Goal: Task Accomplishment & Management: Complete application form

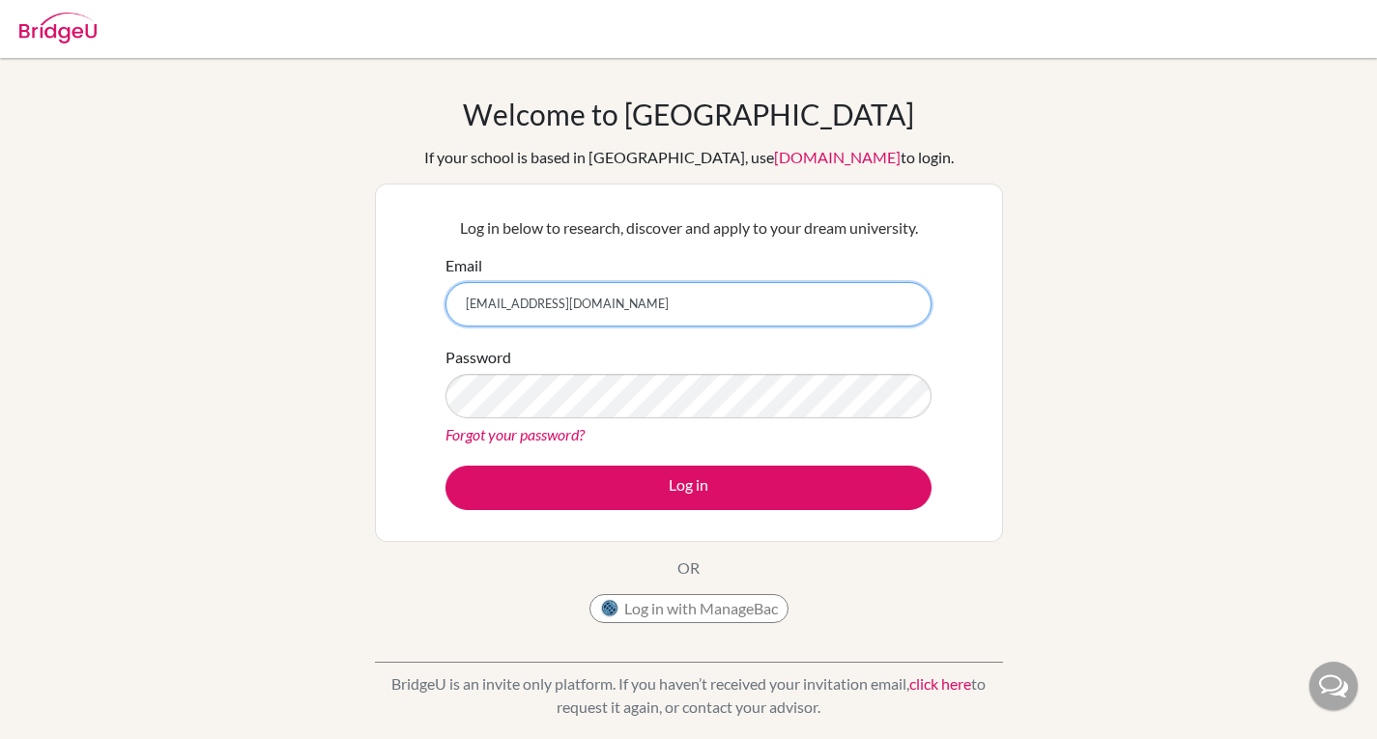
click at [731, 311] on input "[EMAIL_ADDRESS][DOMAIN_NAME]" at bounding box center [688, 304] width 486 height 44
type input "[EMAIL_ADDRESS][DOMAIN_NAME]"
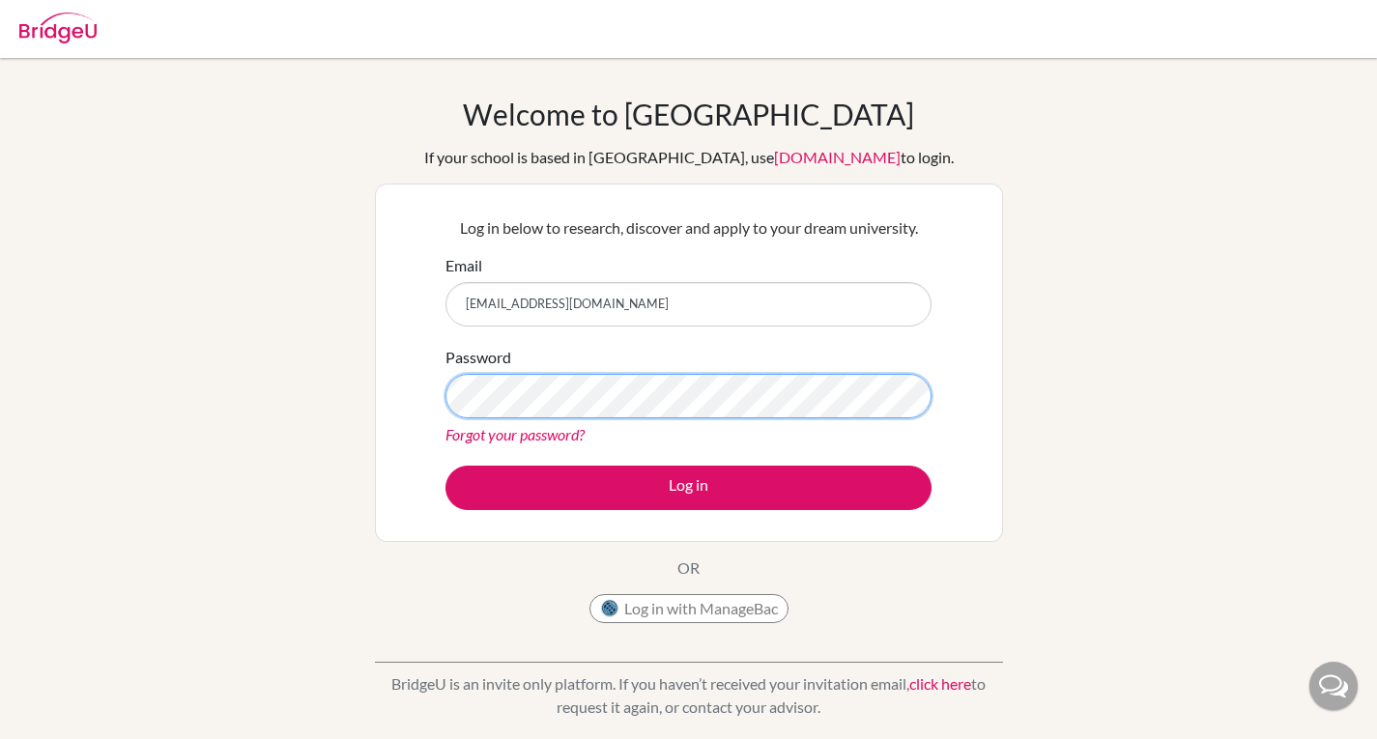
click at [445, 466] on button "Log in" at bounding box center [688, 488] width 486 height 44
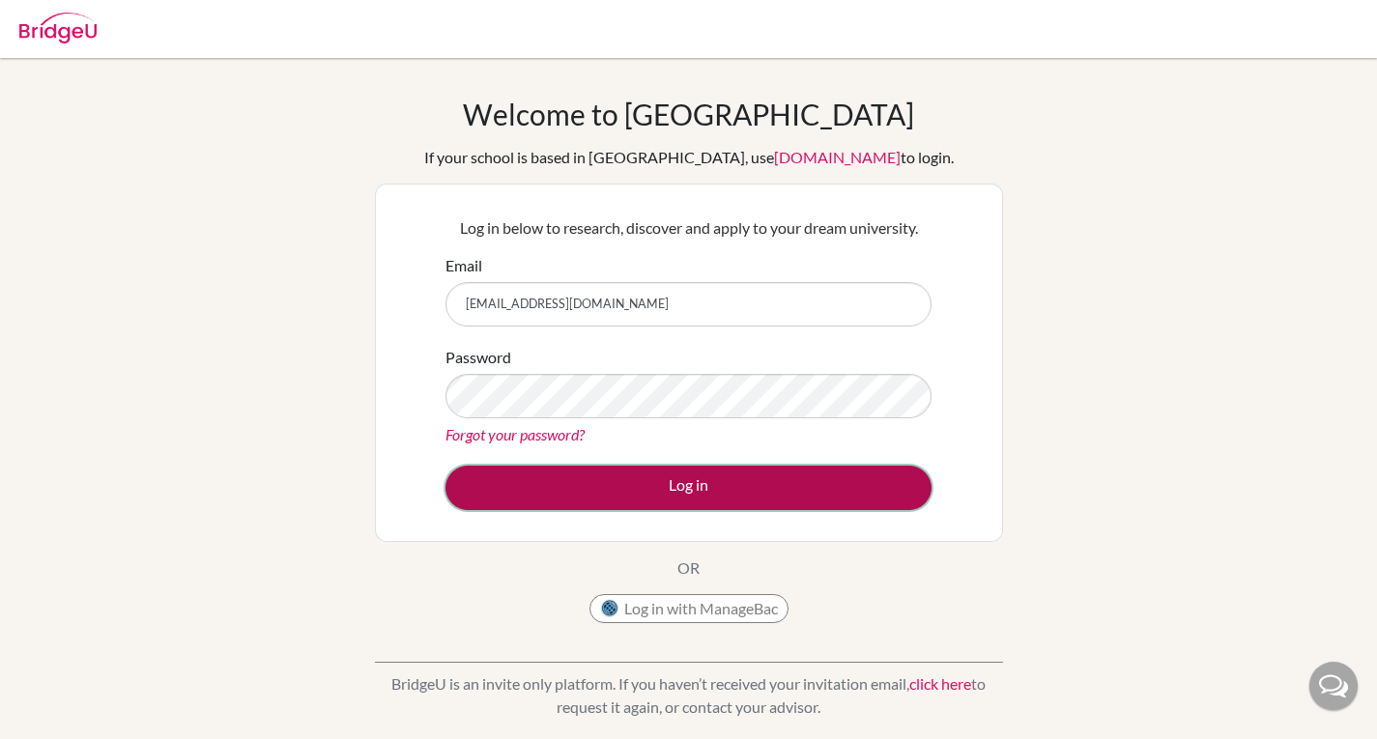
click at [690, 487] on button "Log in" at bounding box center [688, 488] width 486 height 44
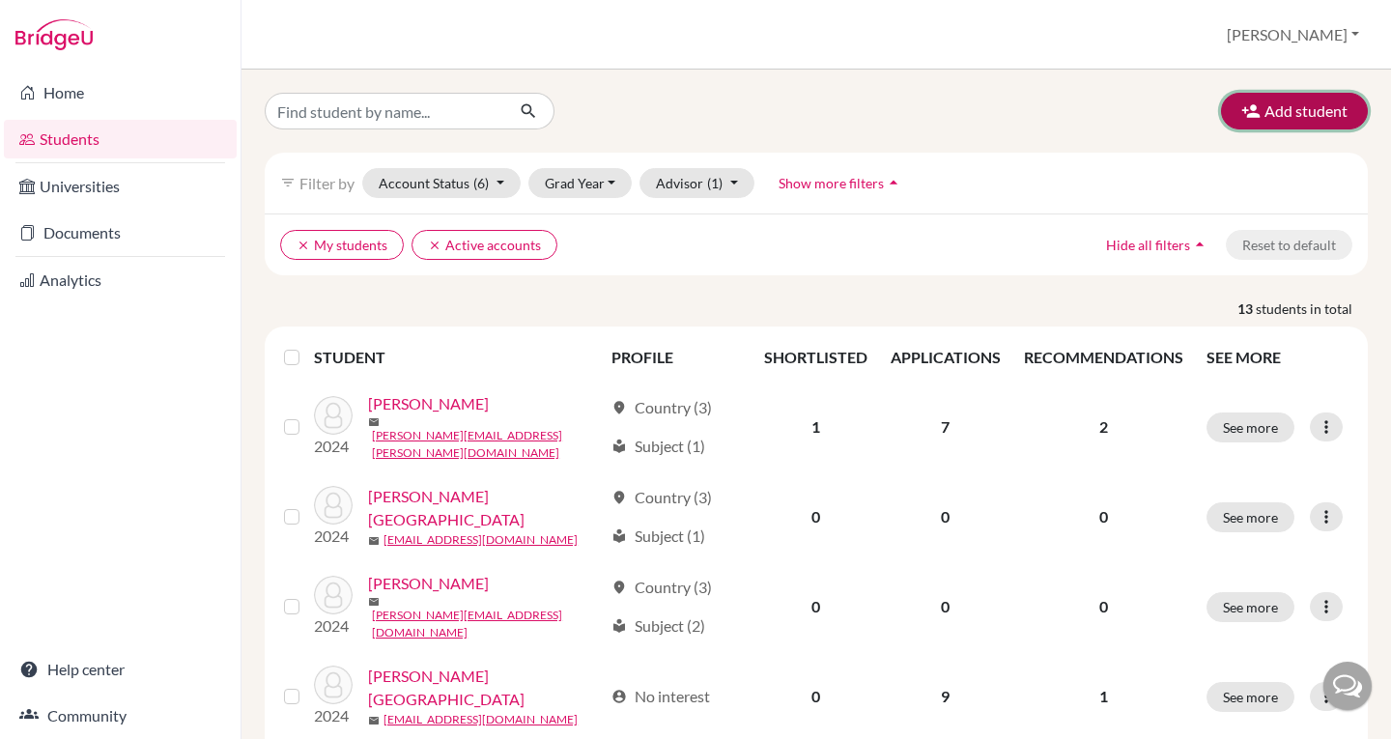
click at [1260, 114] on button "Add student" at bounding box center [1294, 111] width 147 height 37
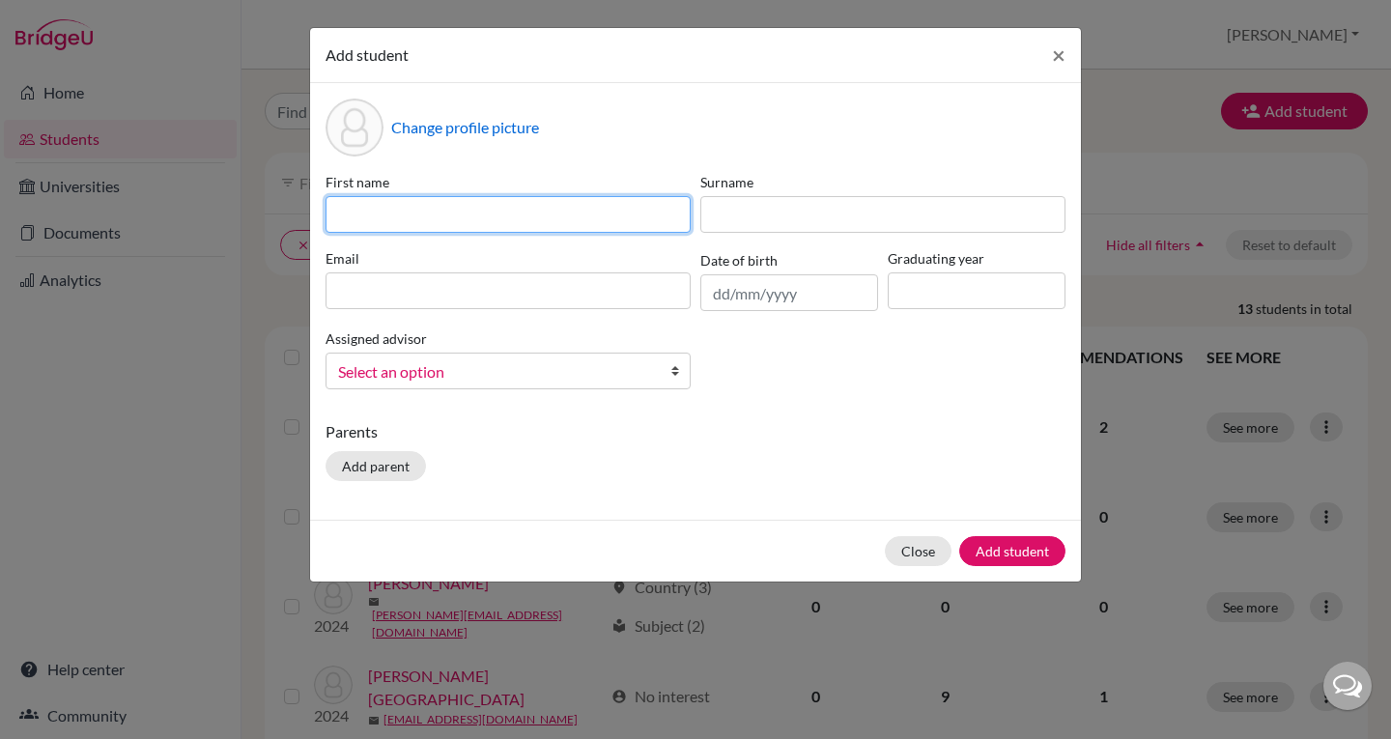
click at [416, 213] on input at bounding box center [508, 214] width 365 height 37
type input "[PERSON_NAME]"
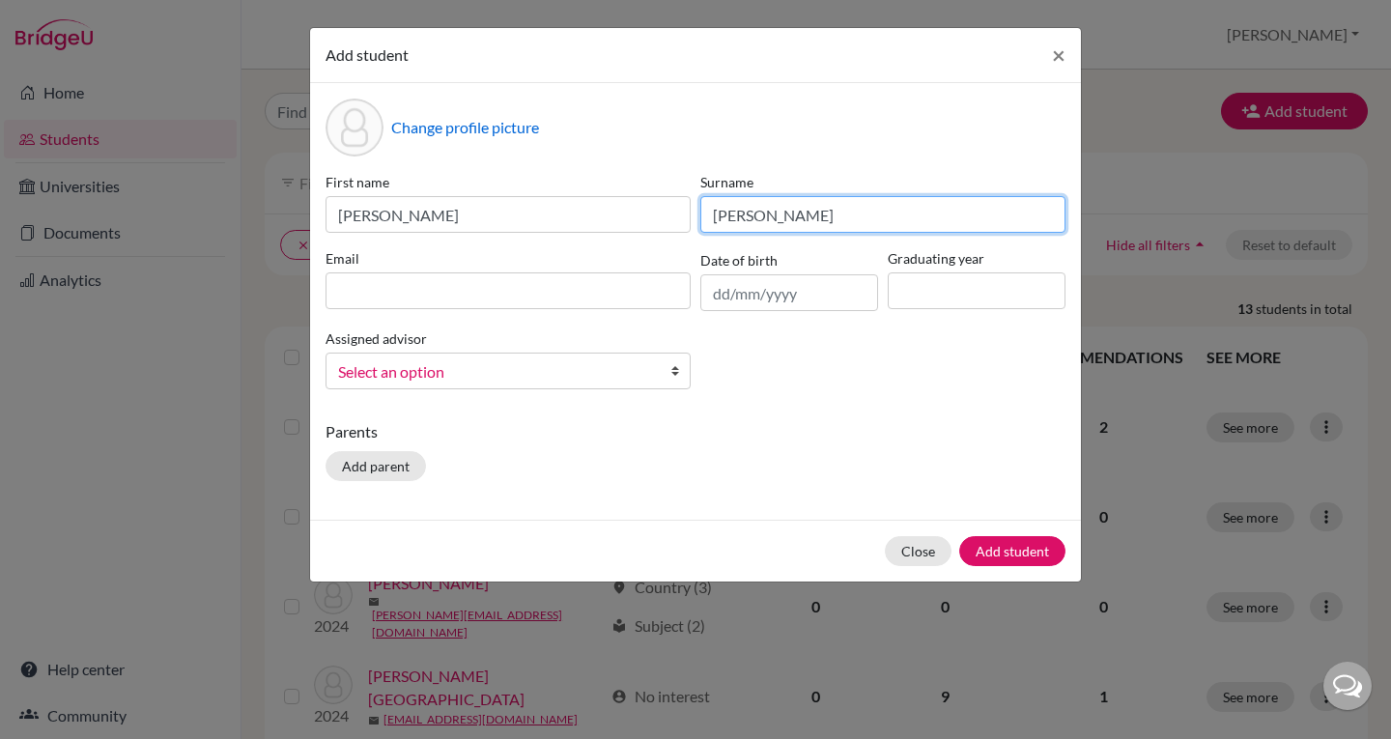
type input "[PERSON_NAME]"
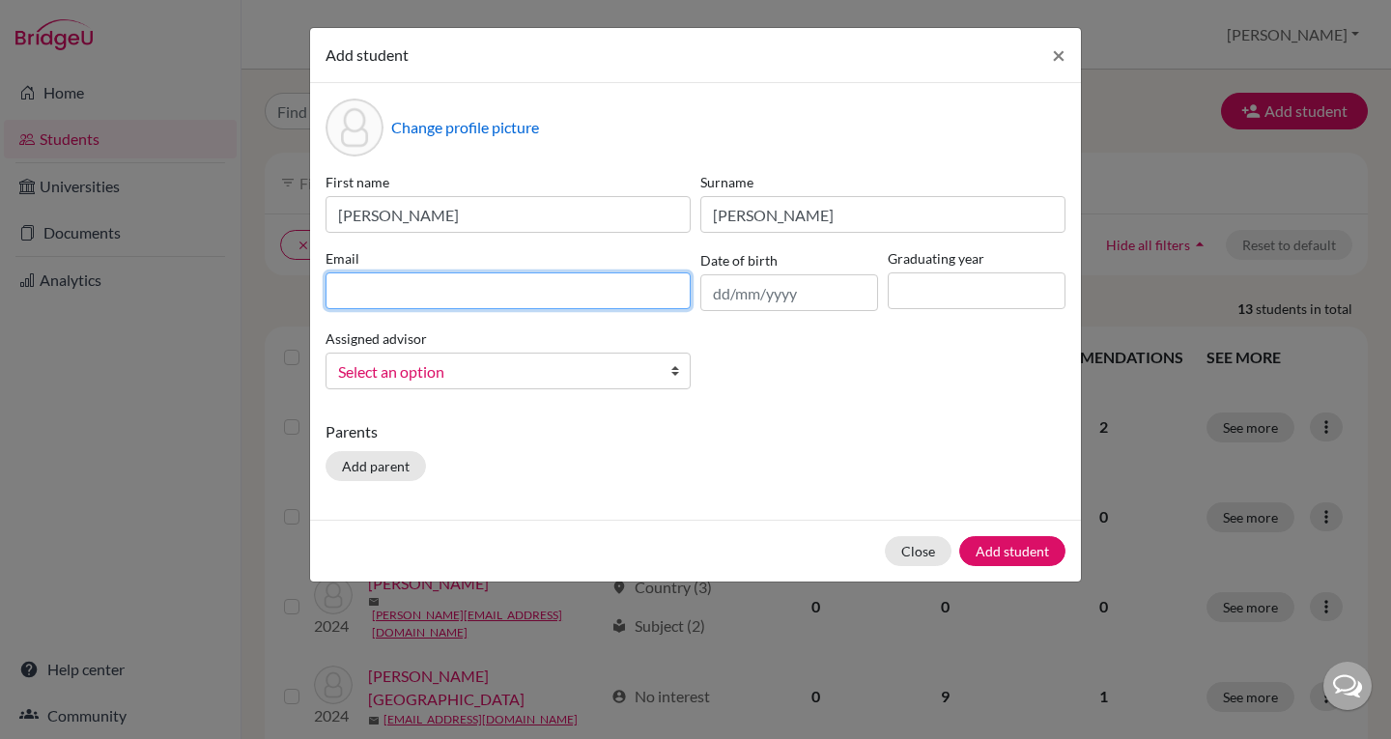
click at [429, 287] on input at bounding box center [508, 290] width 365 height 37
type input "[PERSON_NAME]"
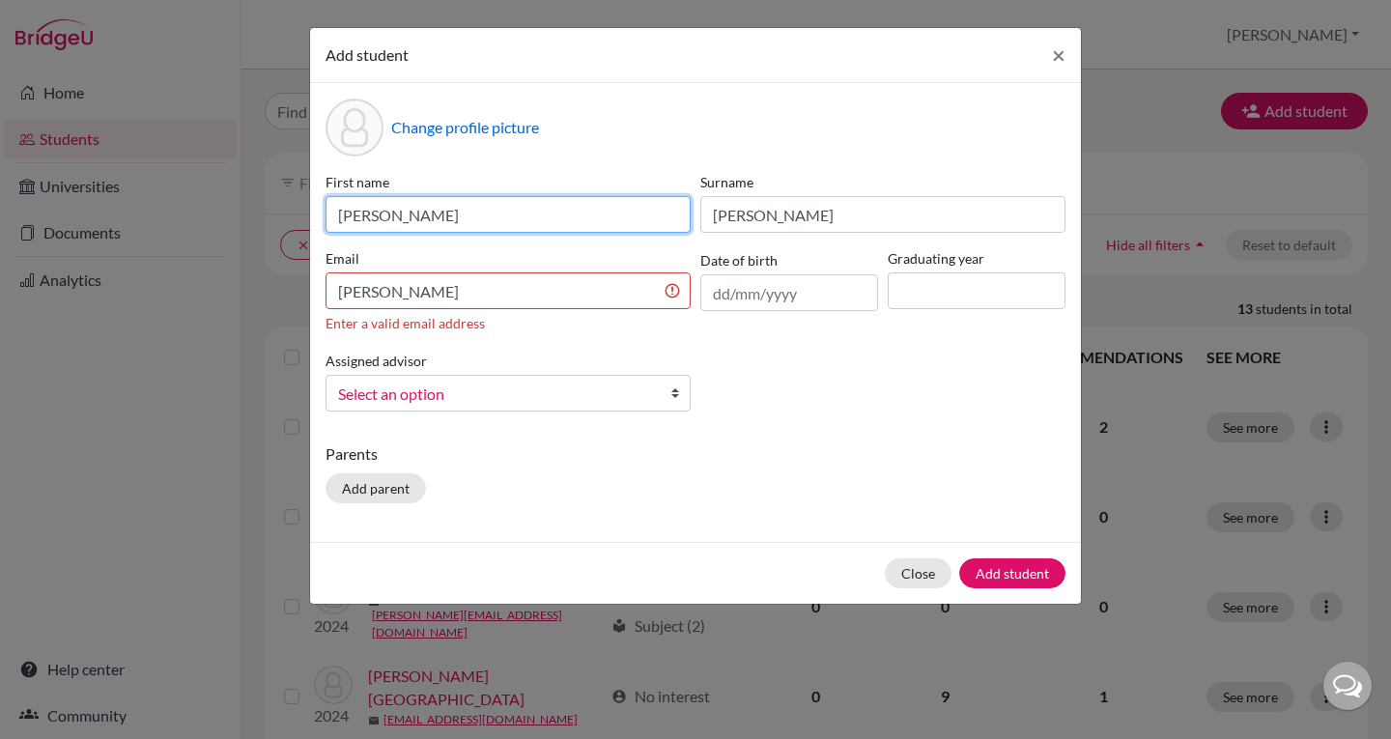
click at [340, 210] on input "[PERSON_NAME]" at bounding box center [508, 214] width 365 height 37
type input "[PERSON_NAME]"
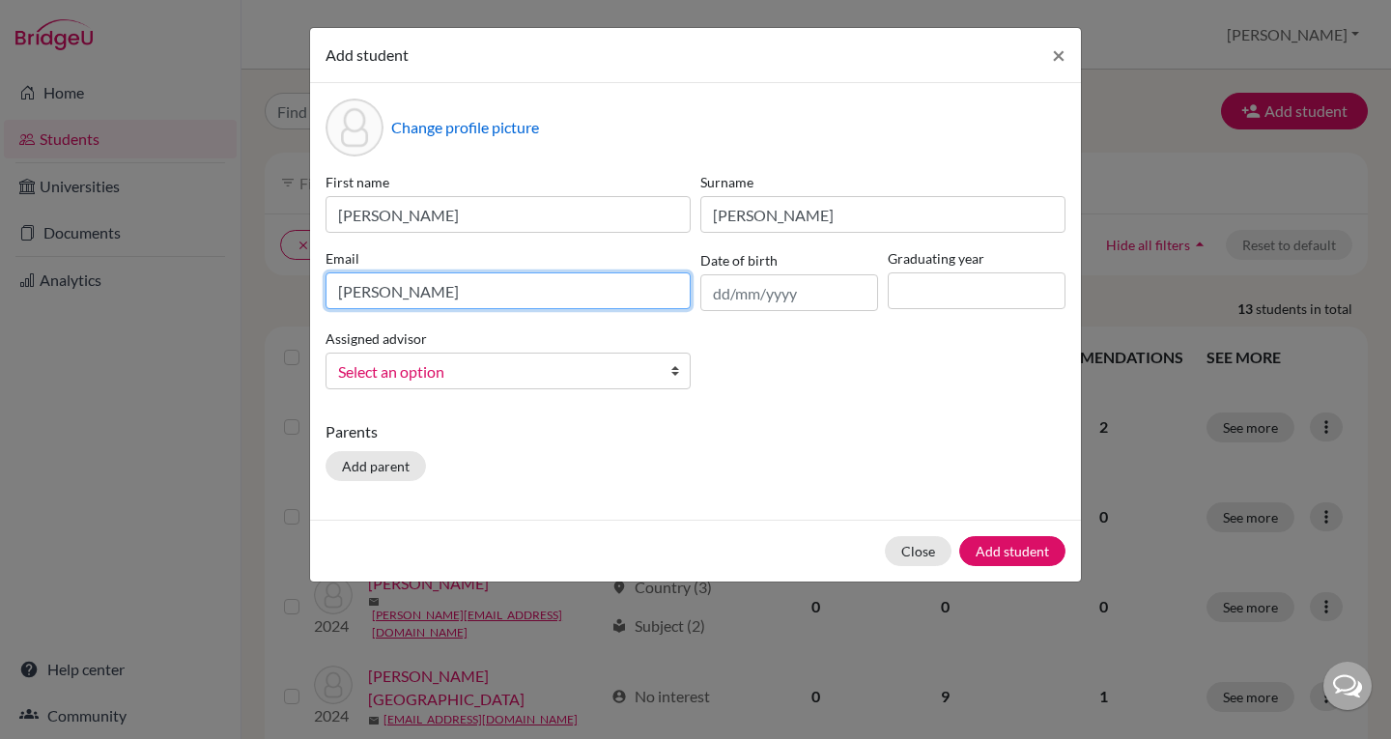
click at [428, 293] on input "[PERSON_NAME]" at bounding box center [508, 290] width 365 height 37
type input "[EMAIL_ADDRESS][DOMAIN_NAME]"
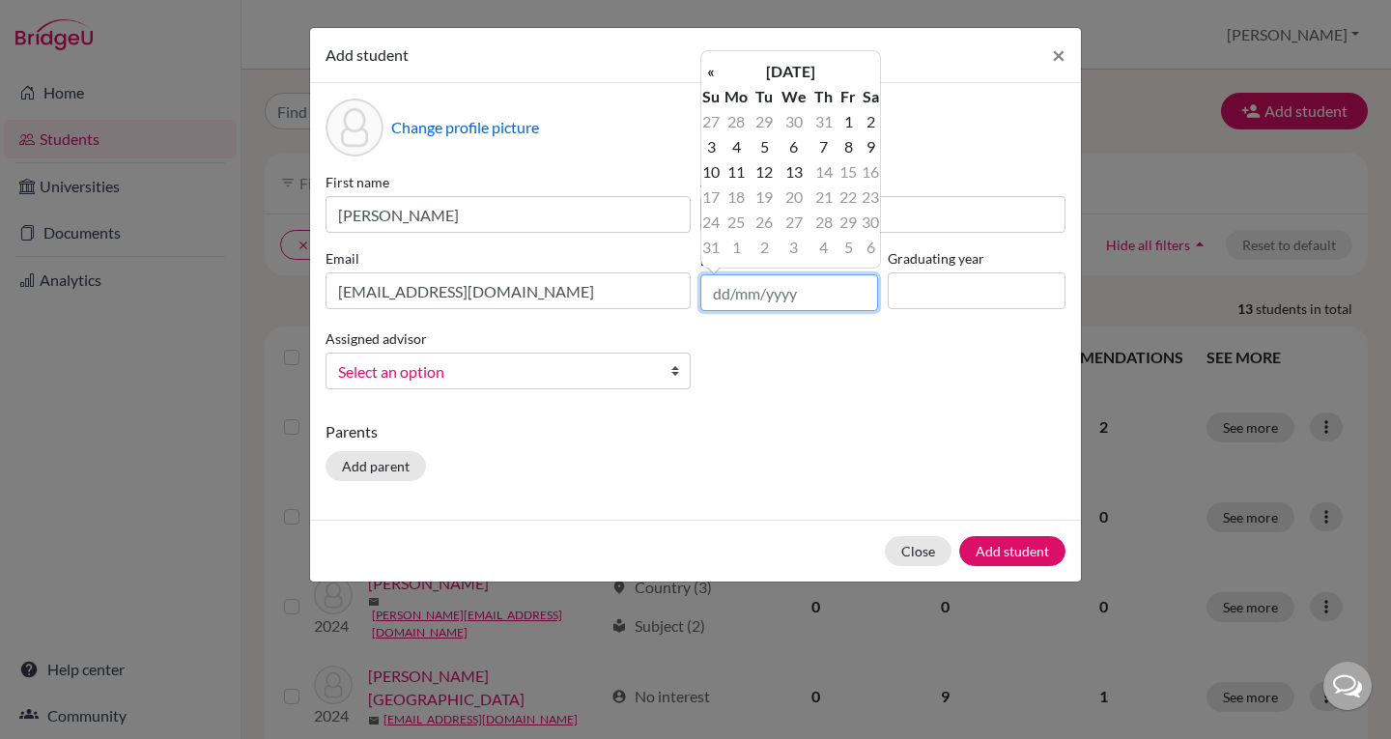
click at [755, 288] on input "text" at bounding box center [790, 292] width 178 height 37
click at [711, 73] on th "«" at bounding box center [711, 71] width 19 height 25
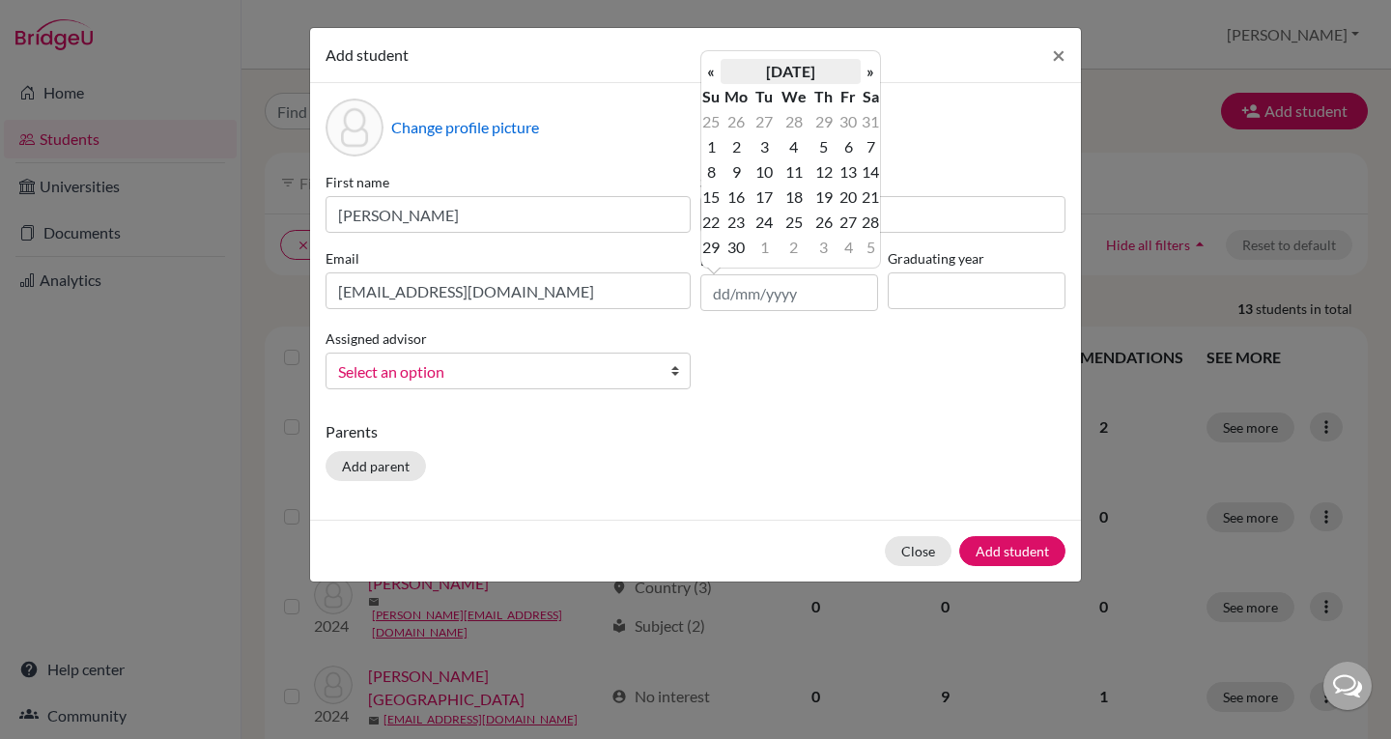
click at [798, 65] on th "[DATE]" at bounding box center [791, 71] width 140 height 25
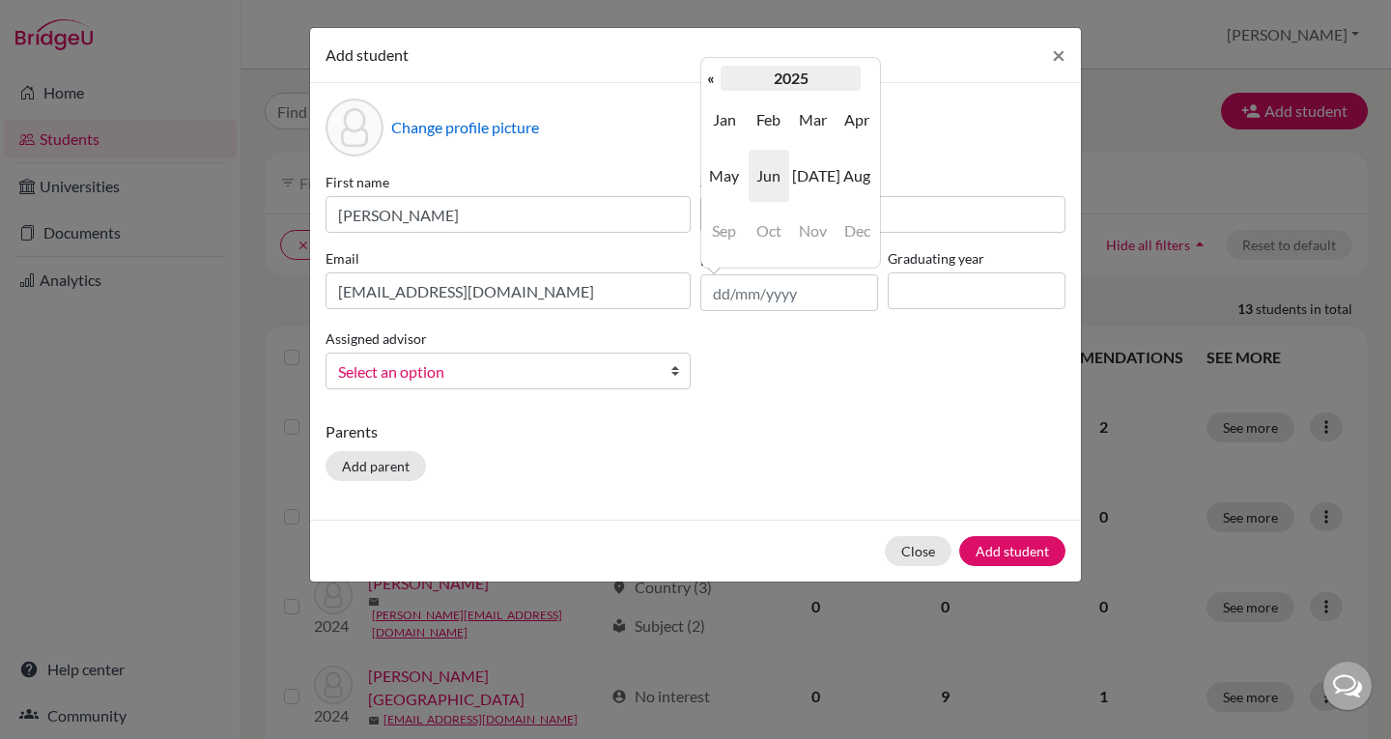
click at [805, 78] on th "2025" at bounding box center [791, 78] width 140 height 25
click at [716, 81] on th "«" at bounding box center [711, 78] width 19 height 25
click at [774, 230] on span "2008" at bounding box center [769, 231] width 41 height 52
click at [727, 184] on span "May" at bounding box center [724, 176] width 41 height 52
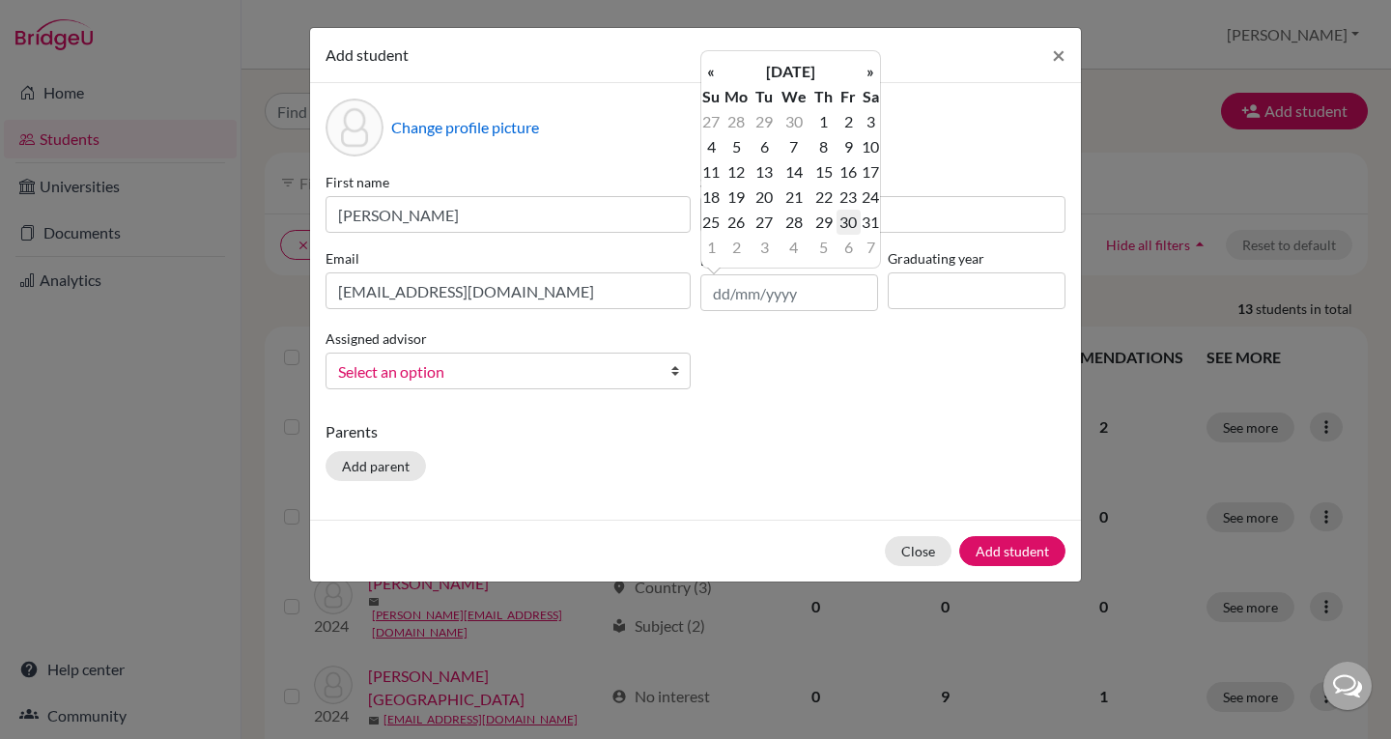
click at [846, 219] on td "30" at bounding box center [849, 222] width 24 height 25
type input "[DATE]"
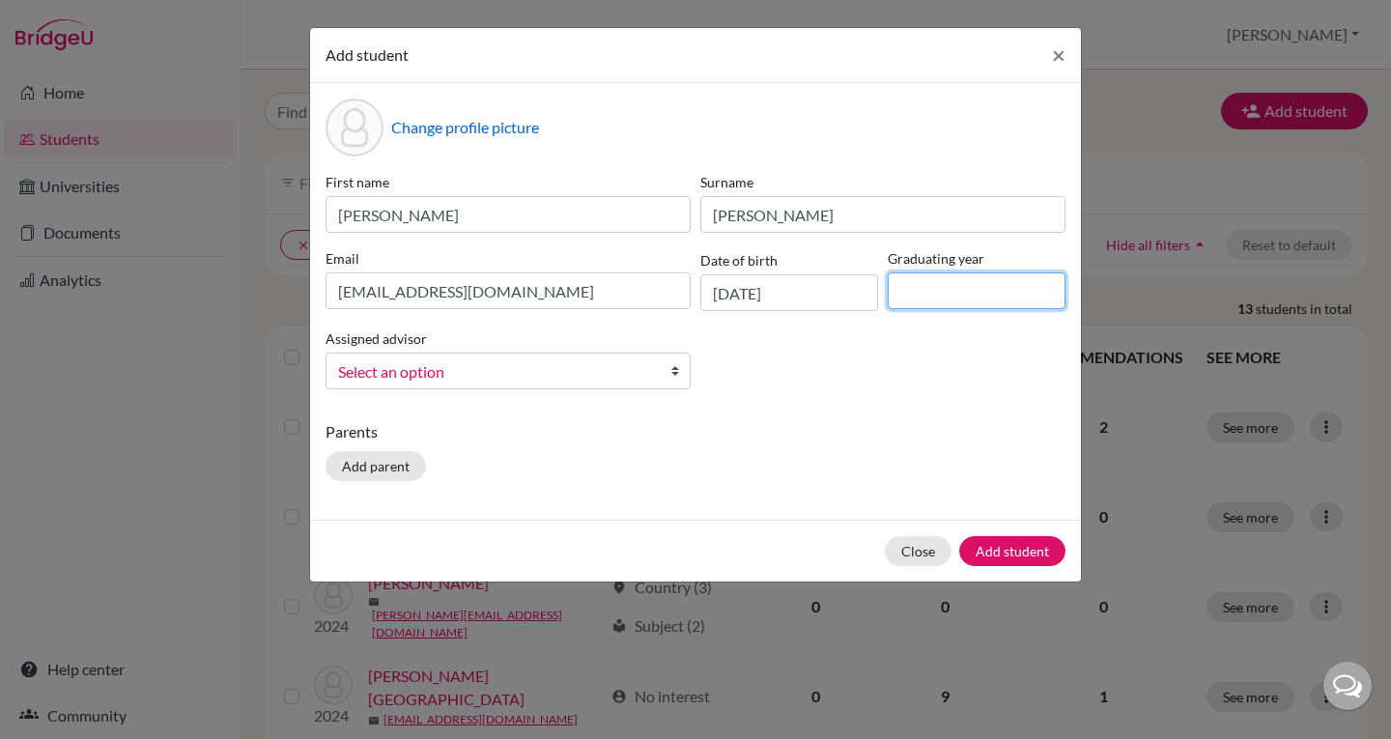
click at [956, 290] on input at bounding box center [977, 290] width 178 height 37
type input "2025"
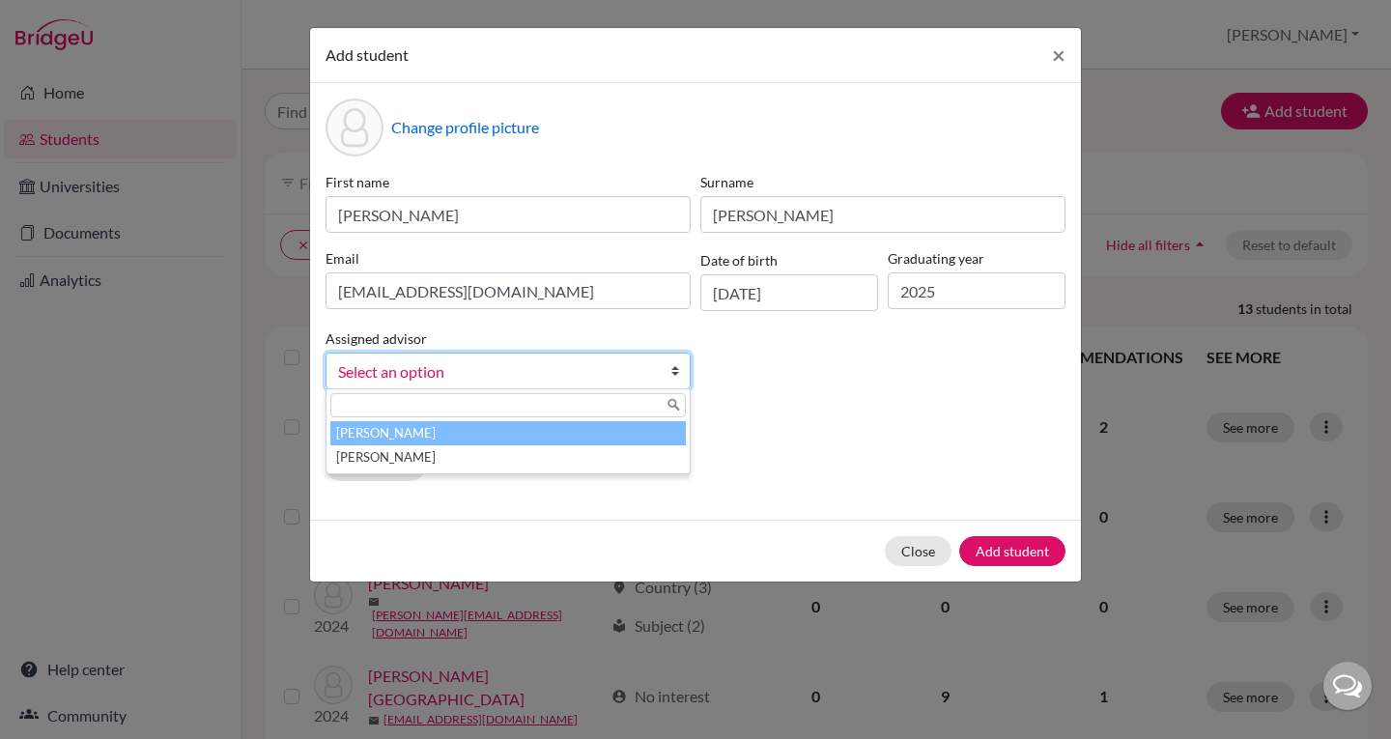
click at [668, 367] on link "Select an option" at bounding box center [508, 371] width 365 height 37
click at [591, 438] on li "[PERSON_NAME]" at bounding box center [508, 433] width 356 height 24
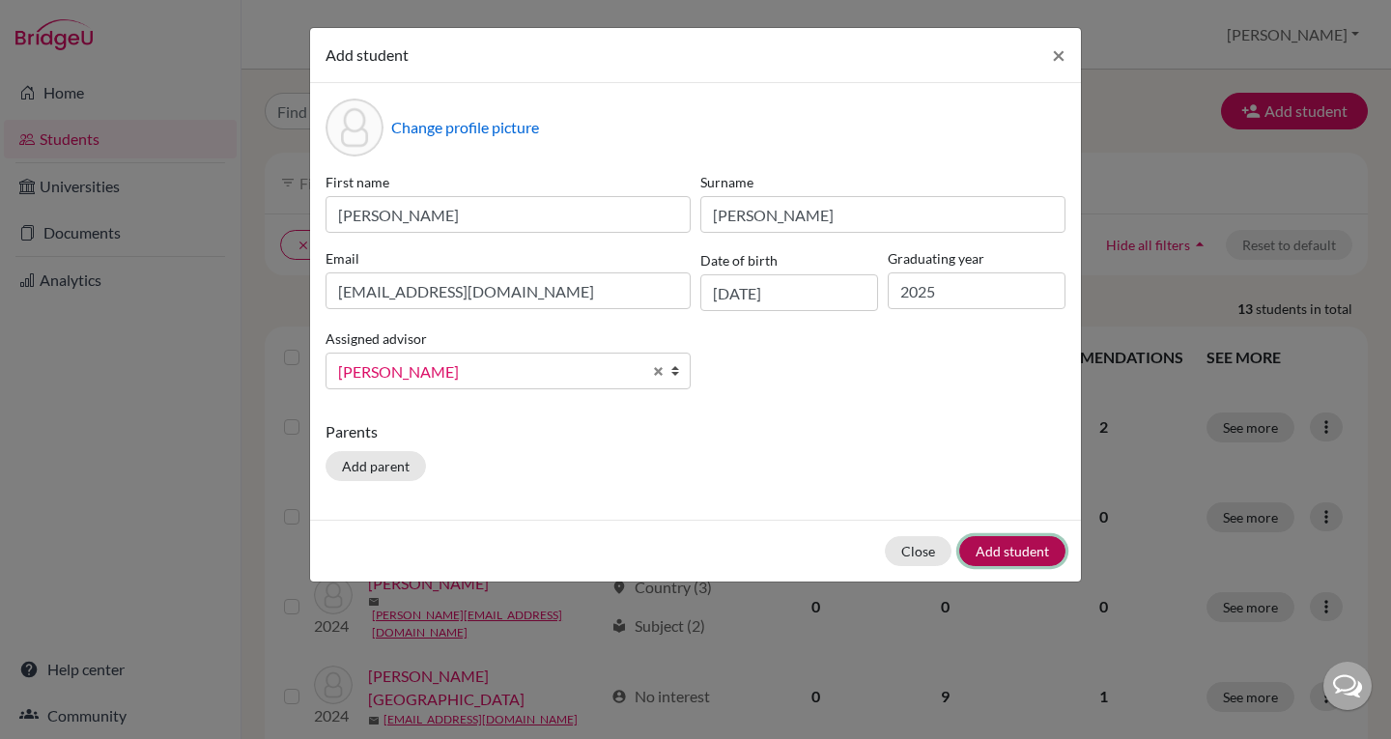
click at [1002, 549] on button "Add student" at bounding box center [1013, 551] width 106 height 30
